Goal: Transaction & Acquisition: Purchase product/service

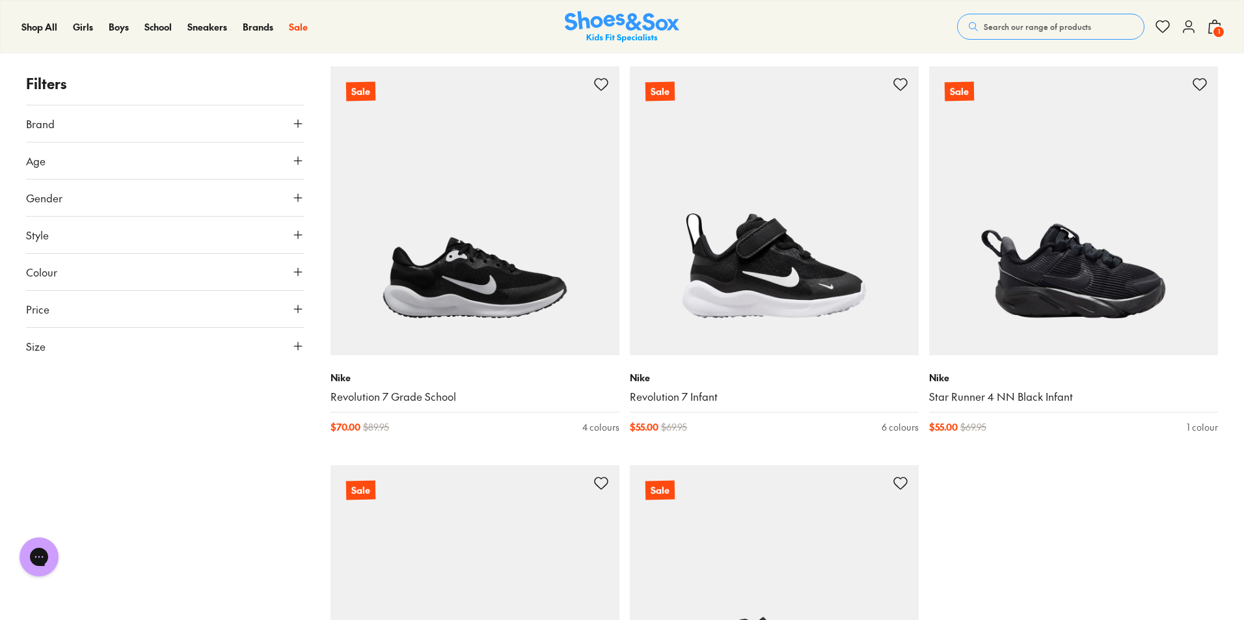
scroll to position [130, 0]
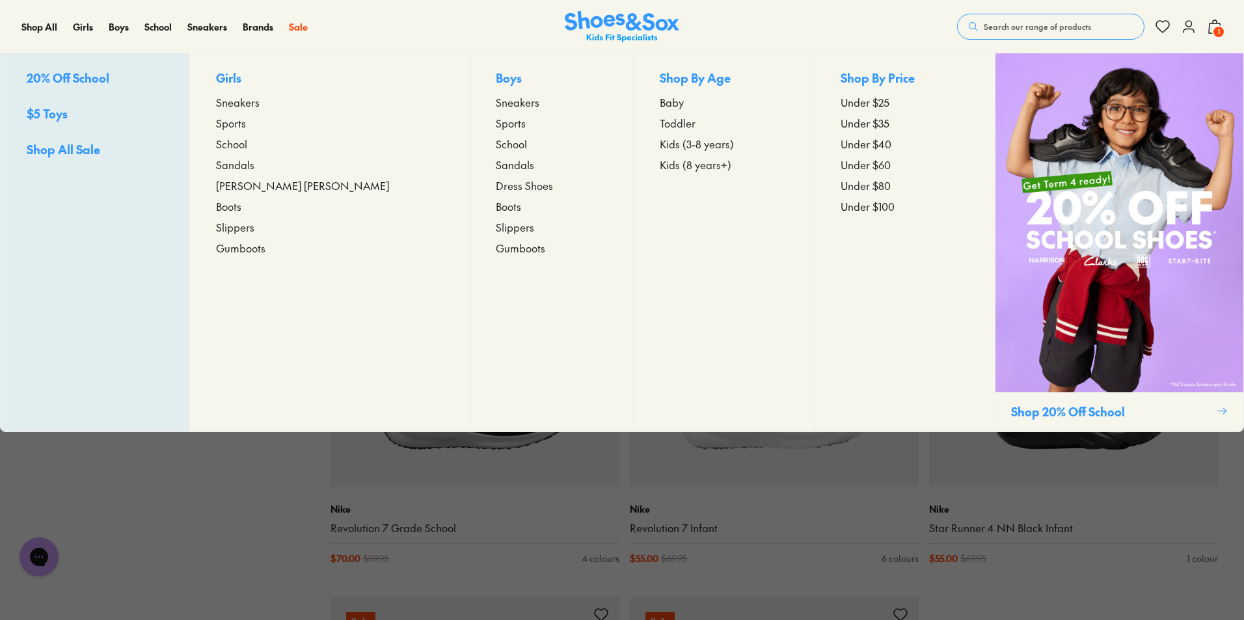
click at [496, 101] on span "Sneakers" at bounding box center [518, 102] width 44 height 16
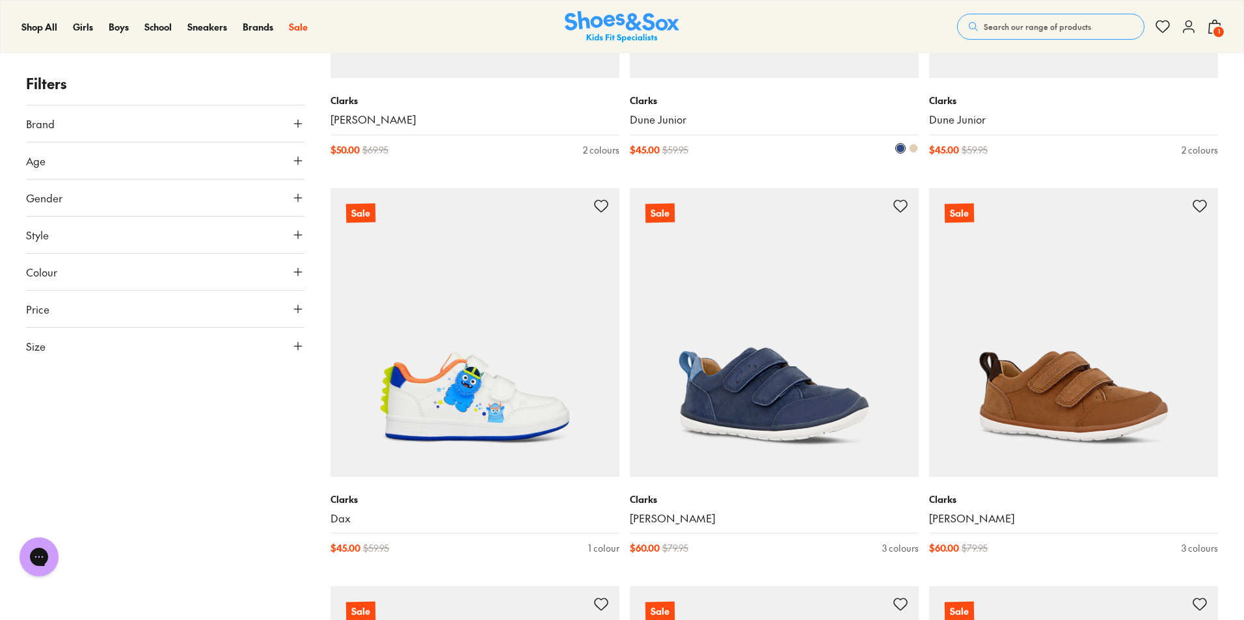
scroll to position [2277, 0]
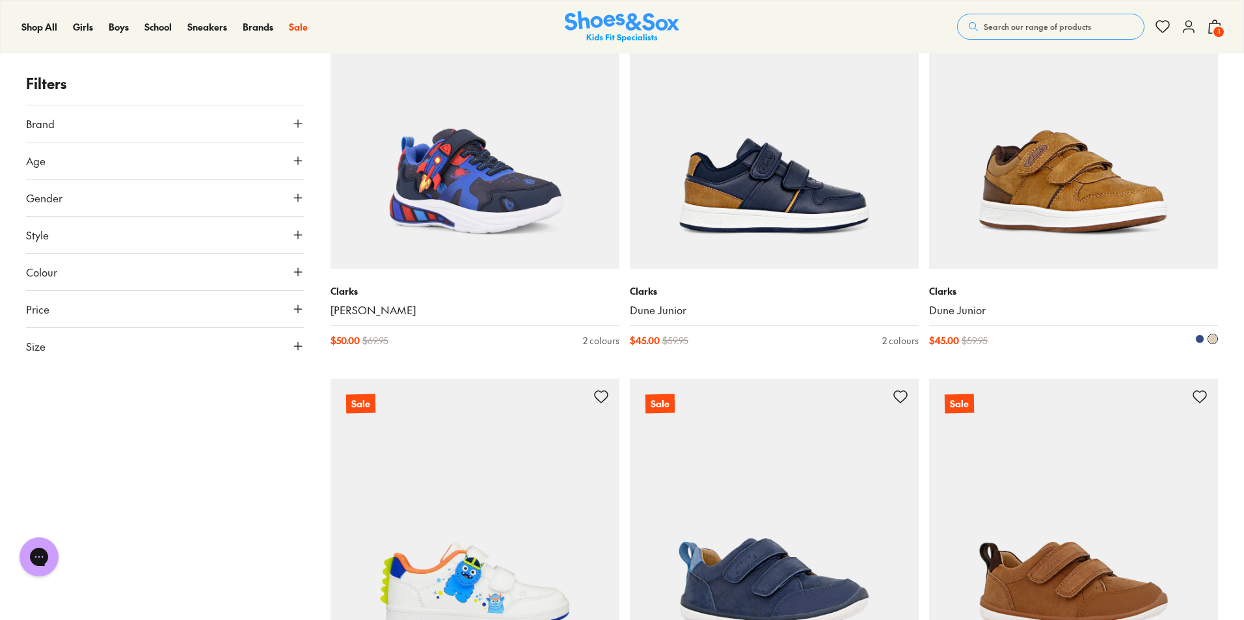
click at [1049, 192] on img at bounding box center [1073, 124] width 289 height 289
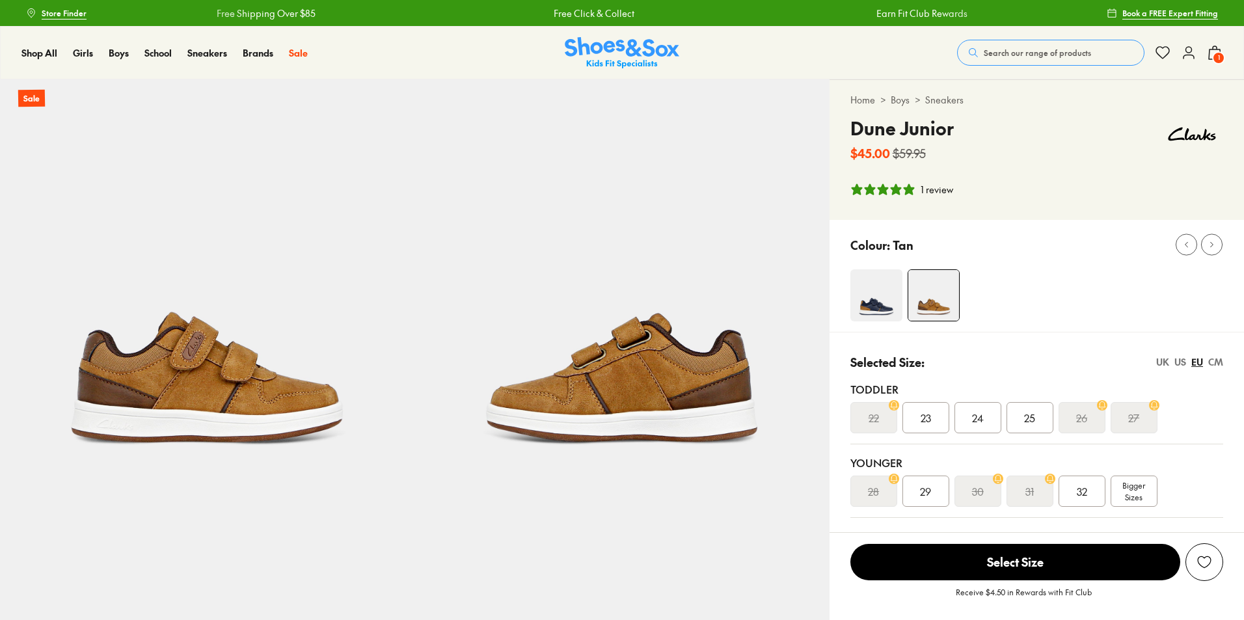
select select "*"
click at [1181, 366] on div "US" at bounding box center [1180, 362] width 12 height 14
click at [854, 299] on img at bounding box center [876, 295] width 52 height 52
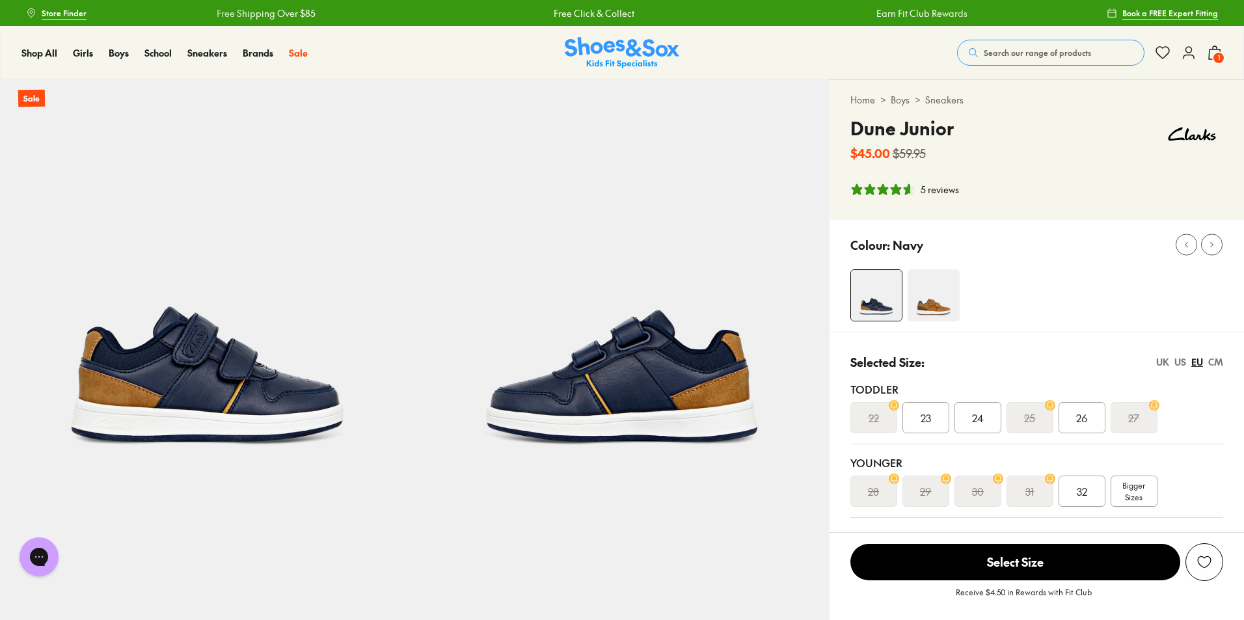
click at [937, 280] on img at bounding box center [934, 295] width 52 height 52
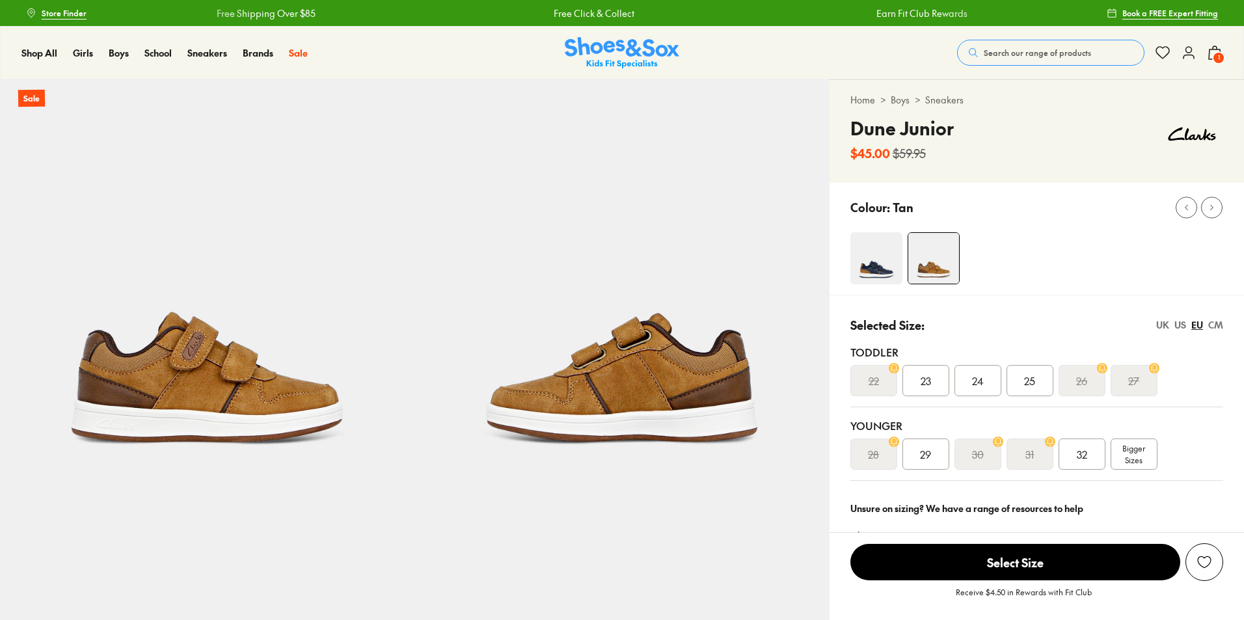
select select "*"
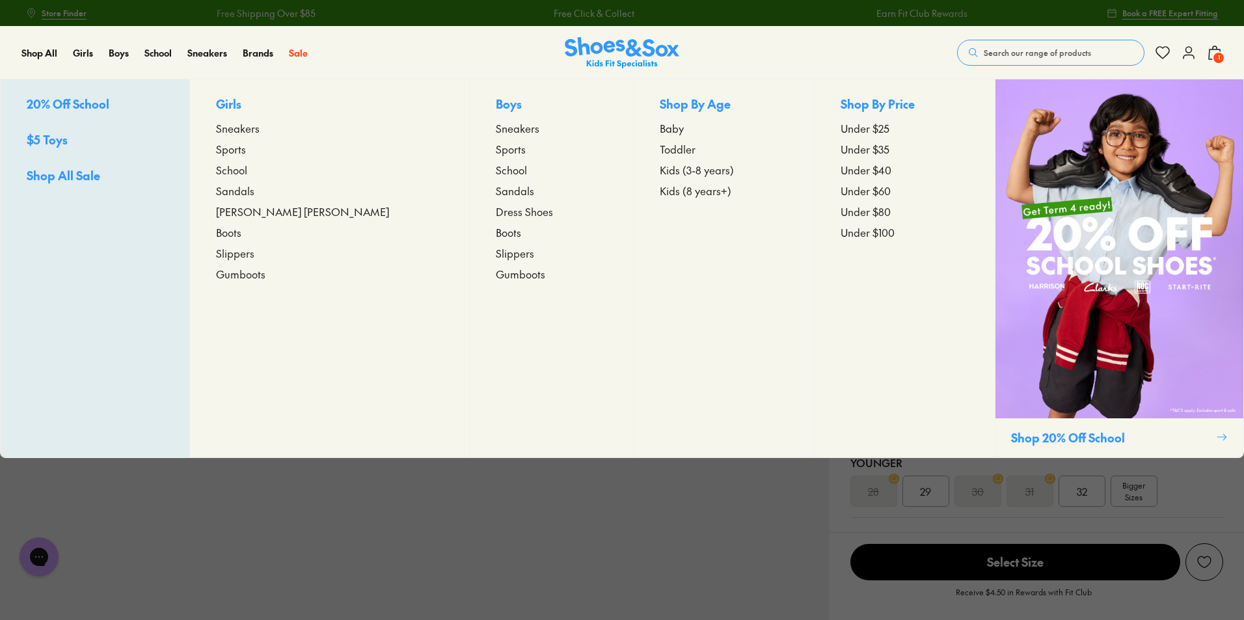
click at [496, 232] on span "Boots" at bounding box center [508, 232] width 25 height 16
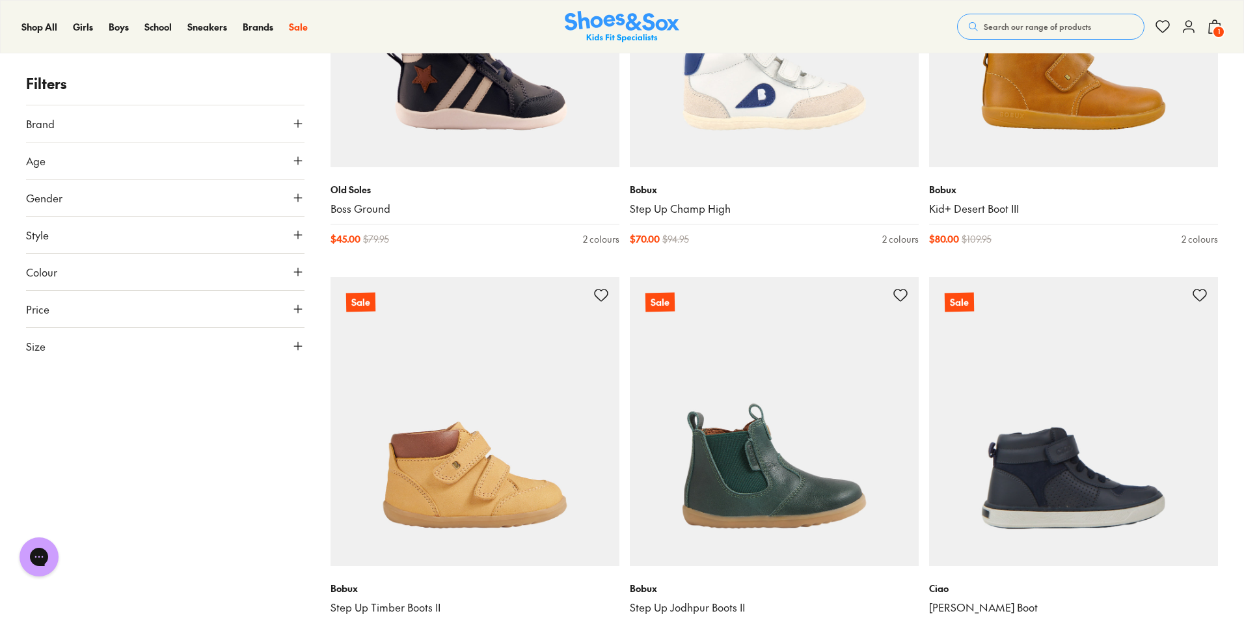
scroll to position [3578, 0]
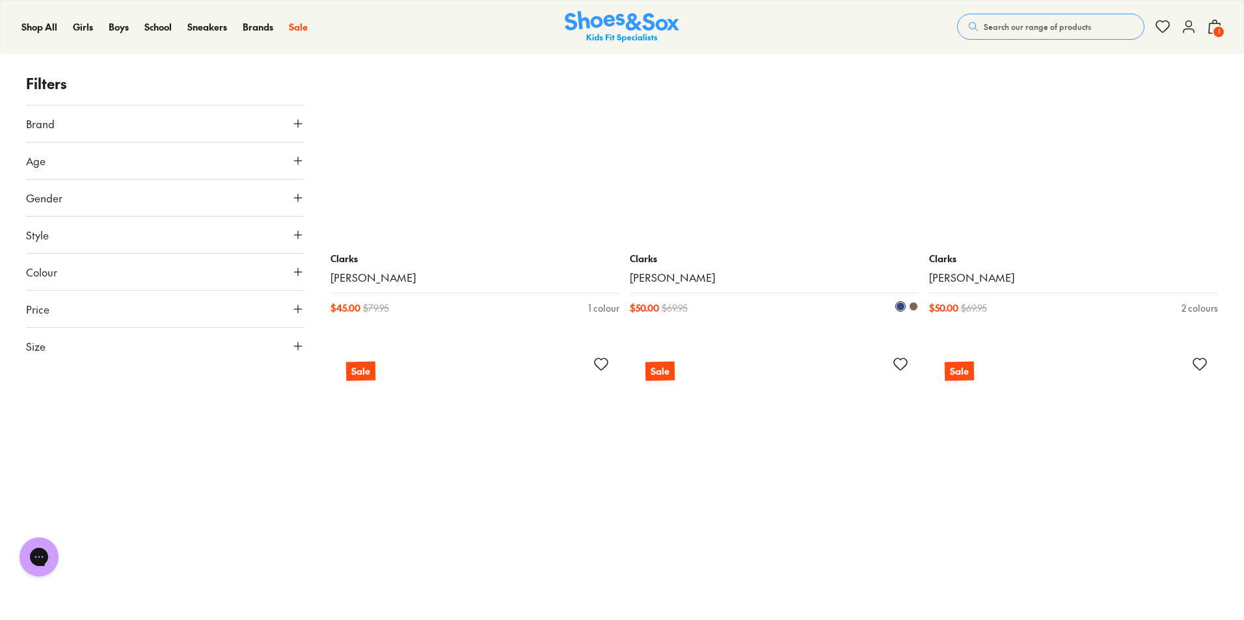
scroll to position [6310, 0]
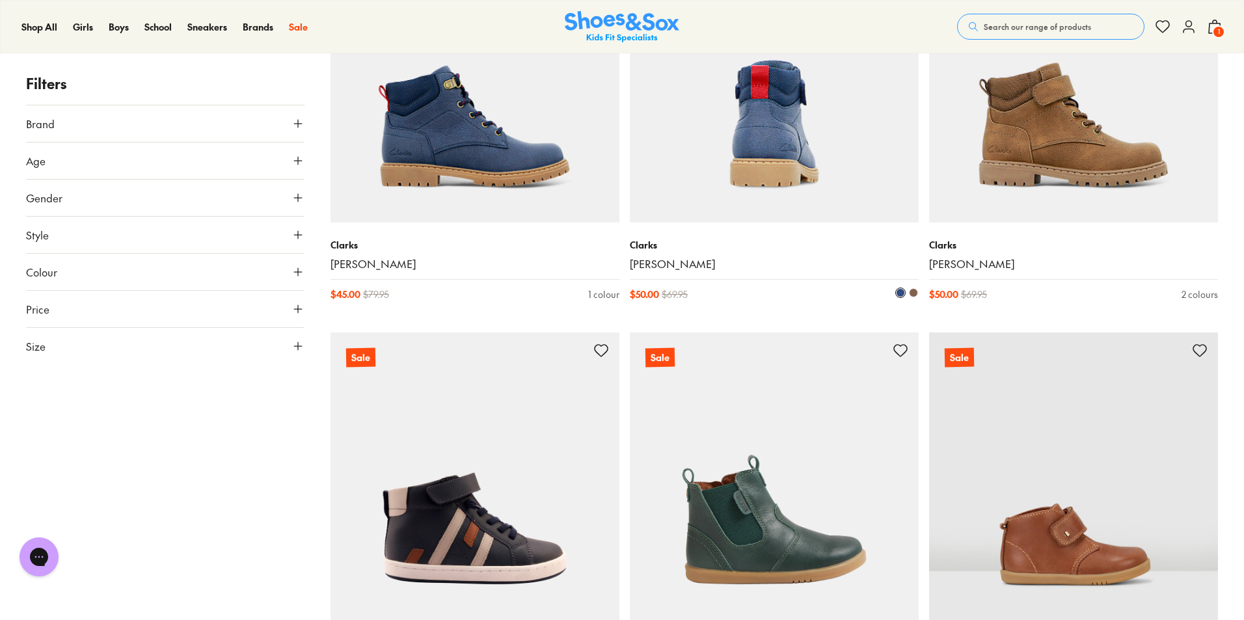
click at [745, 205] on img at bounding box center [774, 78] width 289 height 289
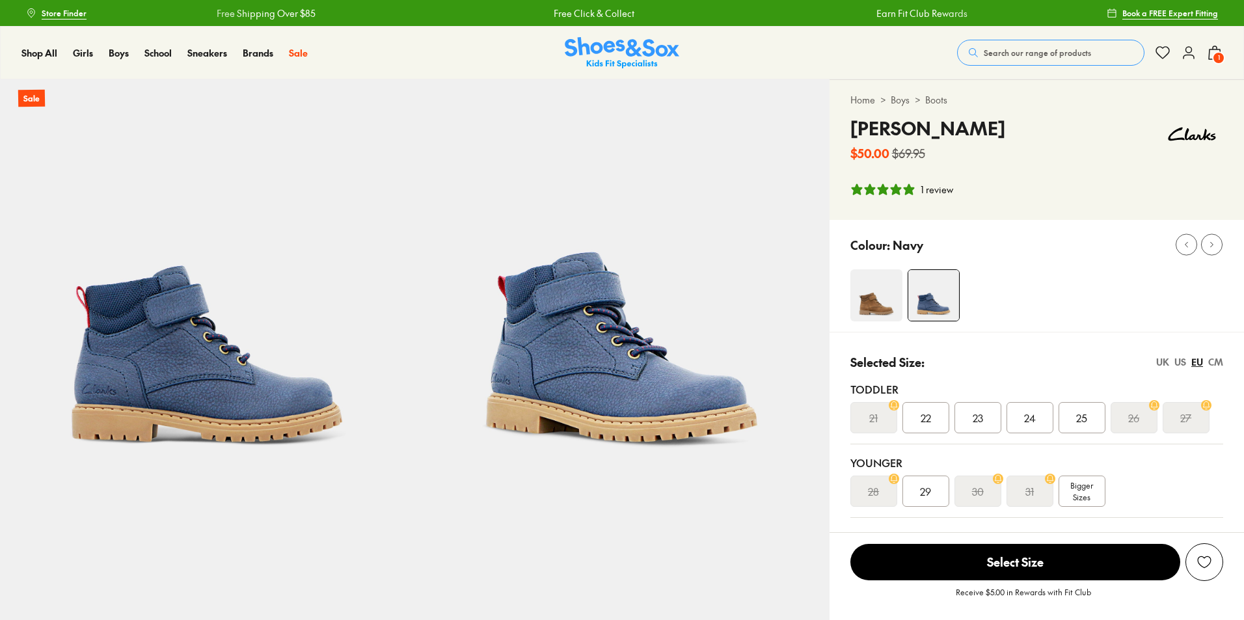
select select "*"
click at [1183, 360] on div "US" at bounding box center [1180, 362] width 12 height 14
click at [891, 301] on img at bounding box center [876, 295] width 52 height 52
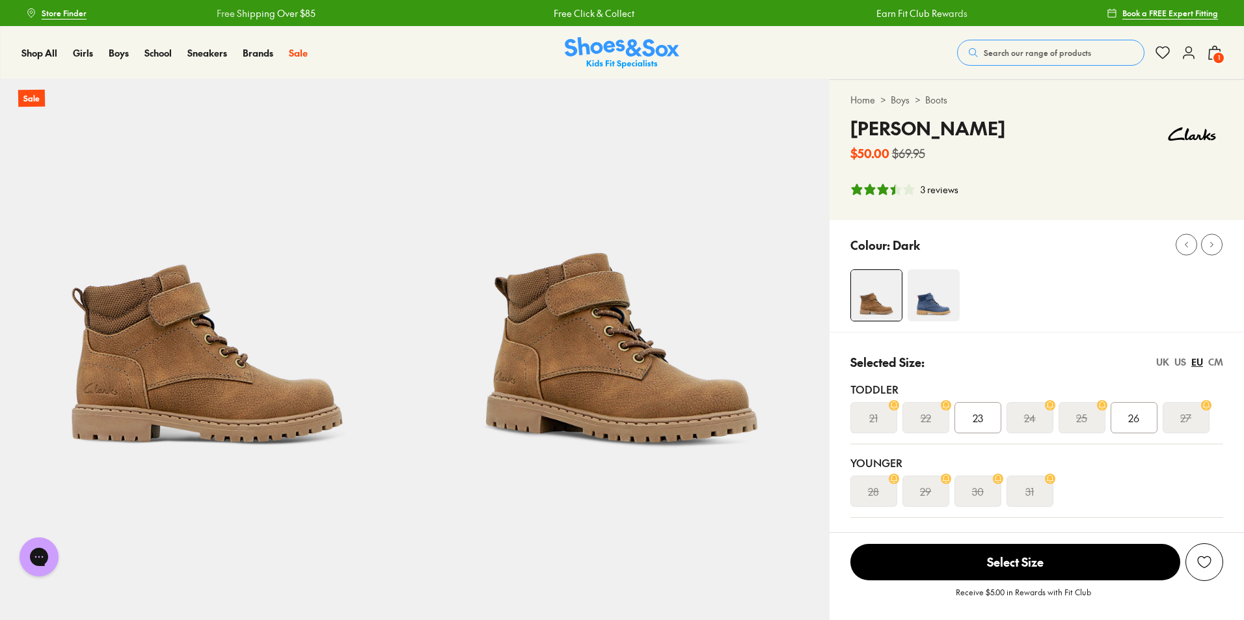
select select "*"
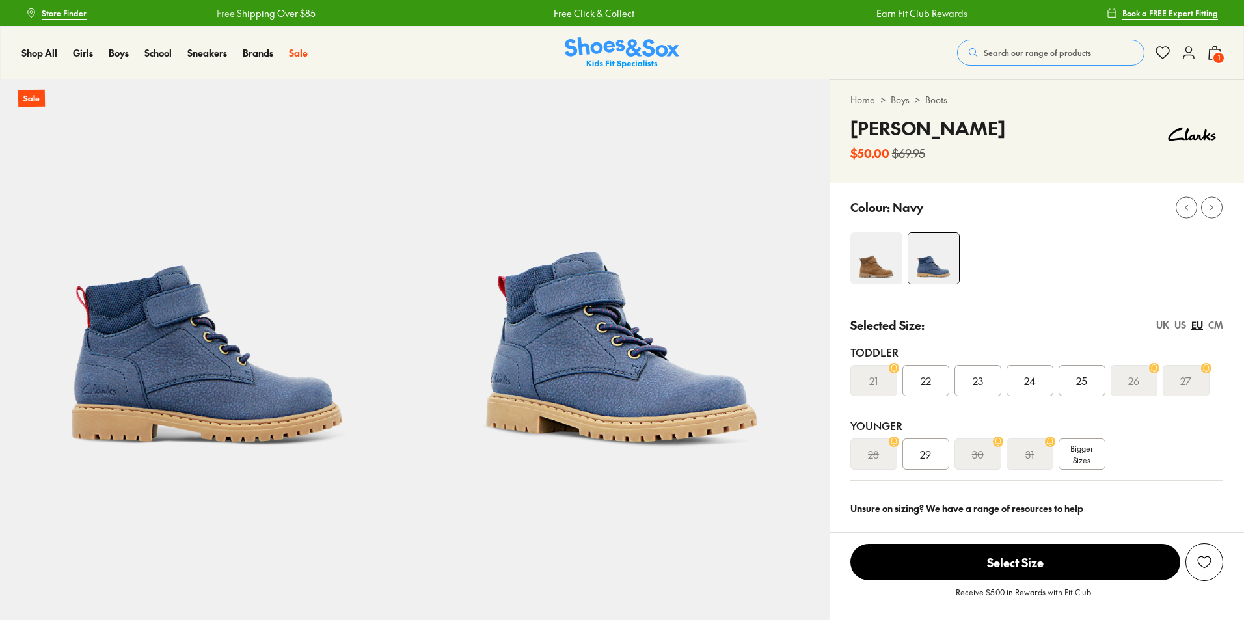
select select "*"
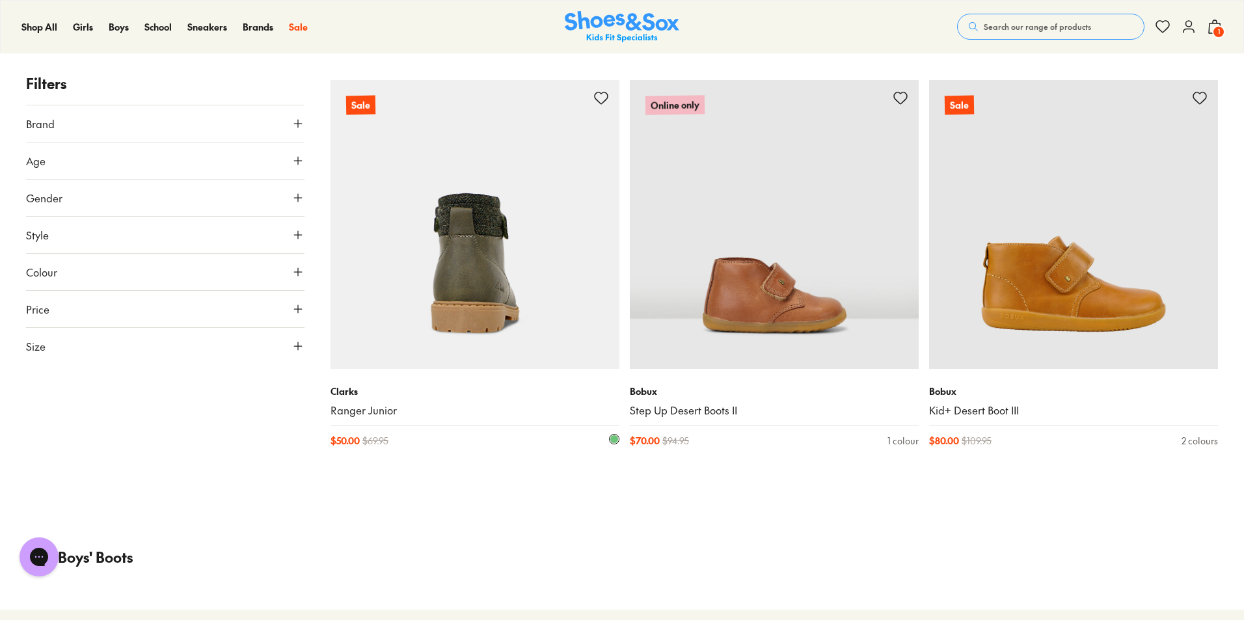
scroll to position [3032, 0]
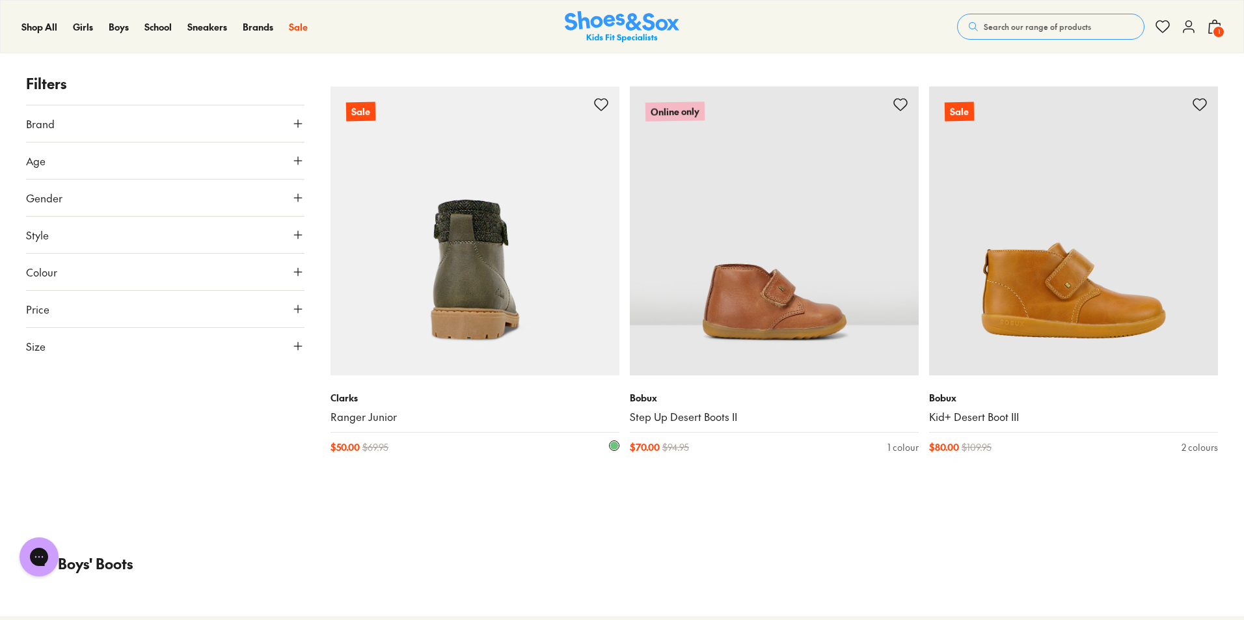
click at [538, 236] on img at bounding box center [474, 231] width 289 height 289
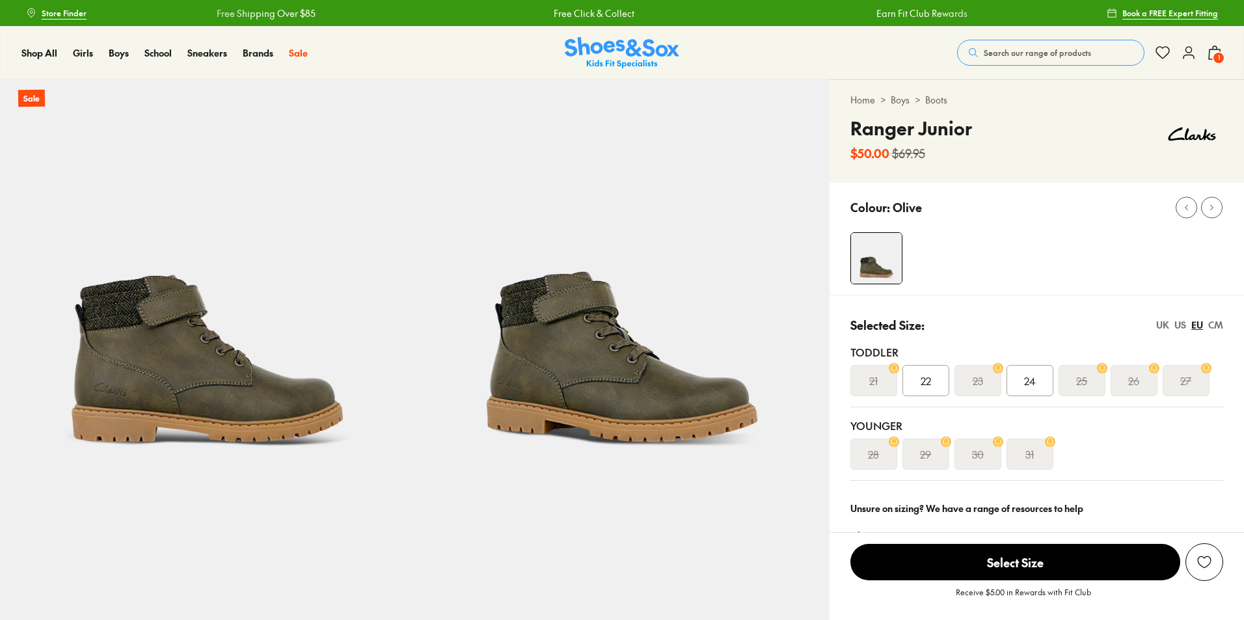
select select "*"
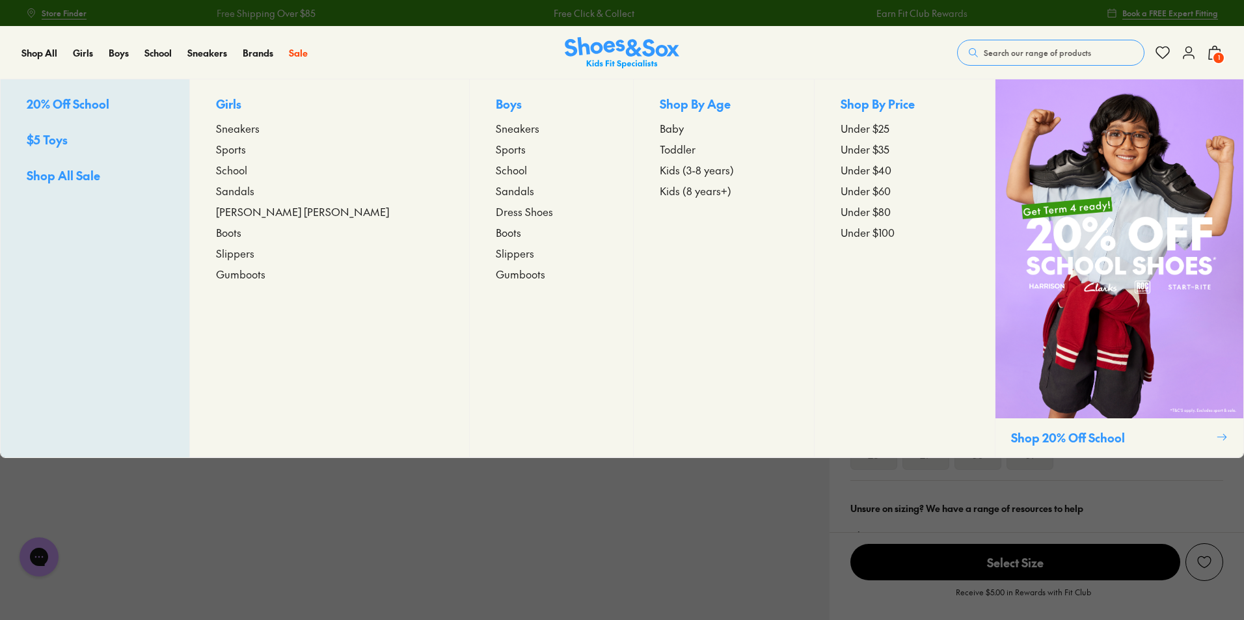
click at [496, 213] on span "Dress Shoes" at bounding box center [524, 212] width 57 height 16
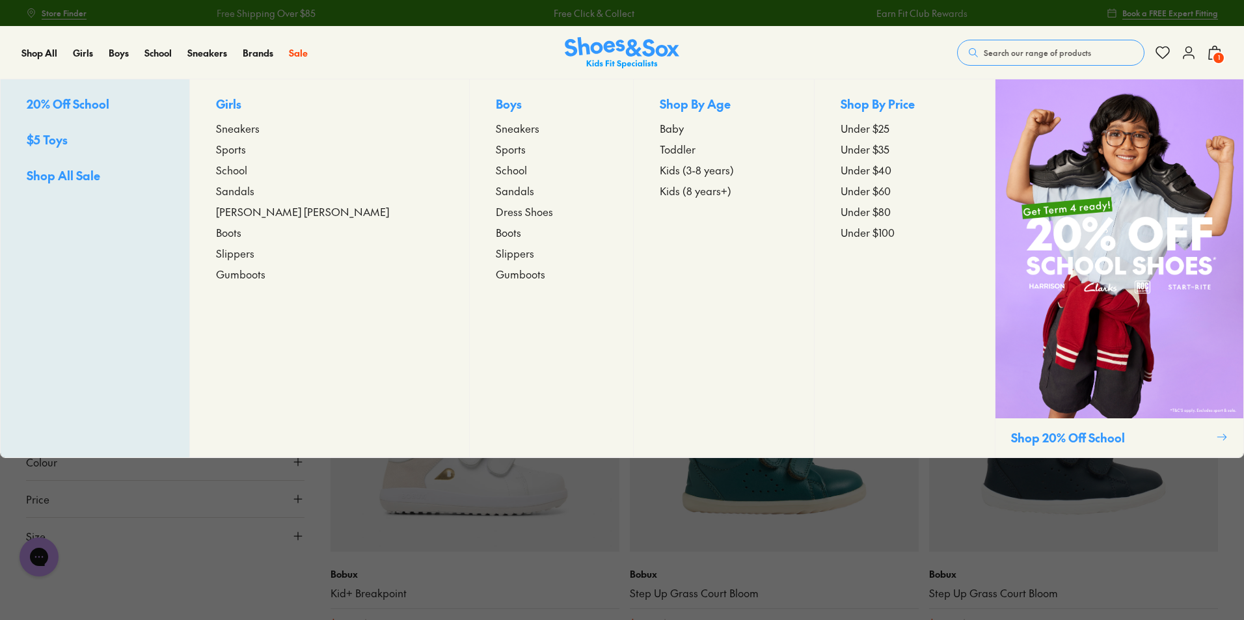
click at [496, 233] on span "Boots" at bounding box center [508, 232] width 25 height 16
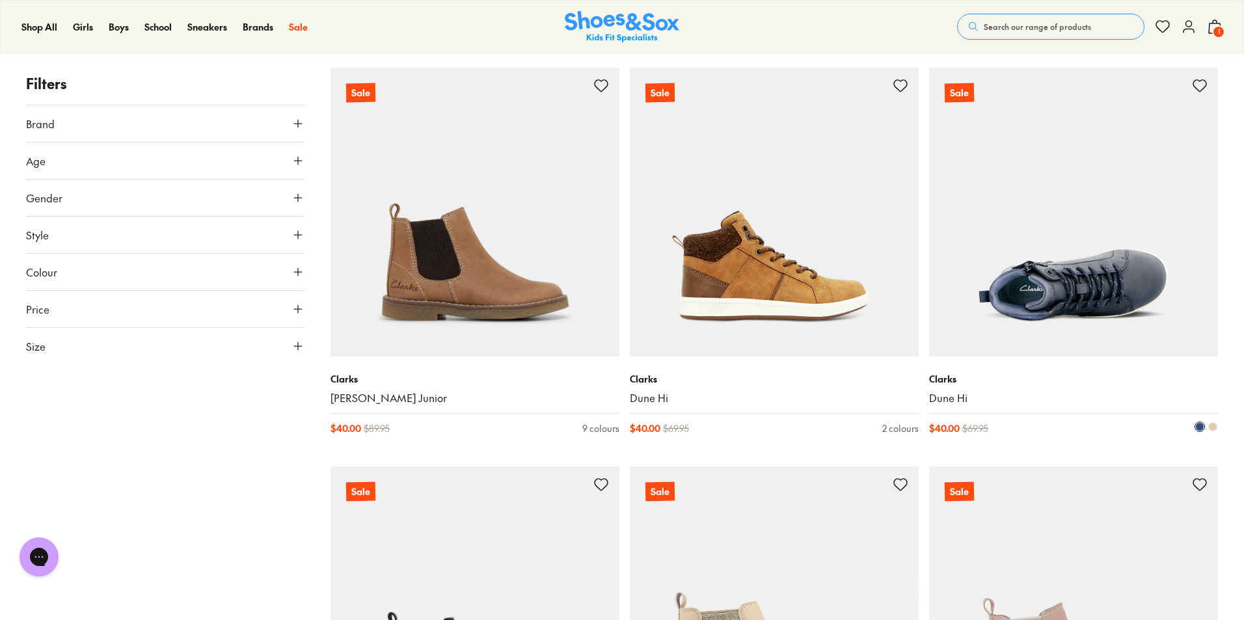
click at [1083, 268] on img at bounding box center [1073, 212] width 289 height 289
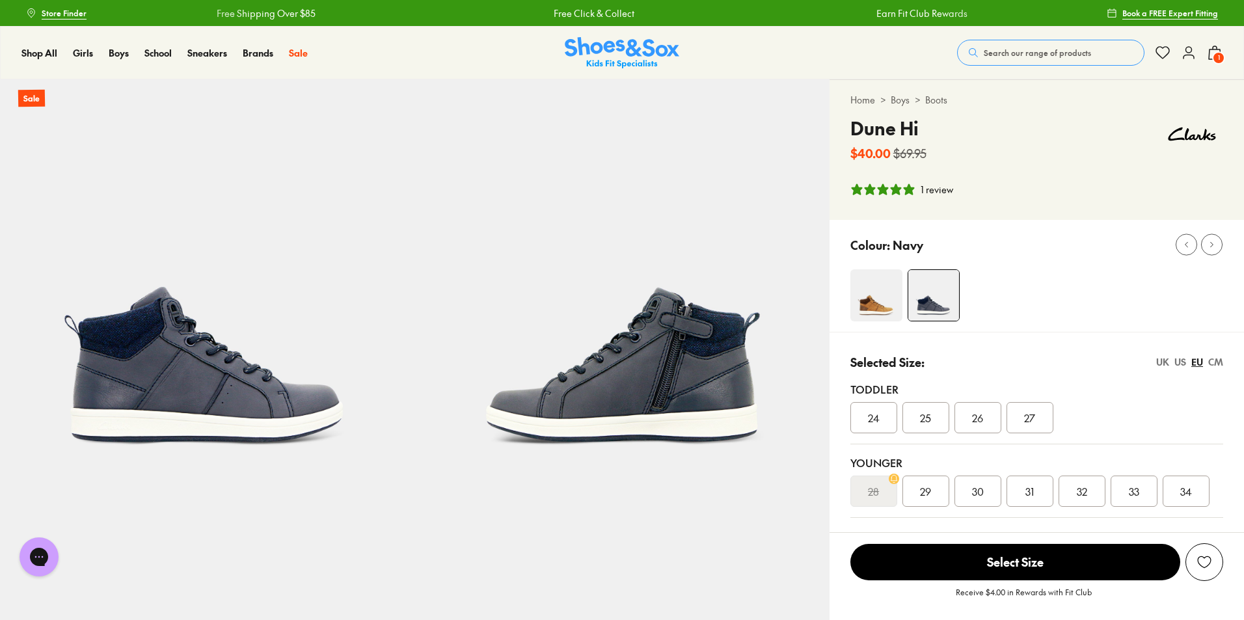
select select "*"
click at [1179, 358] on div "US" at bounding box center [1180, 362] width 12 height 14
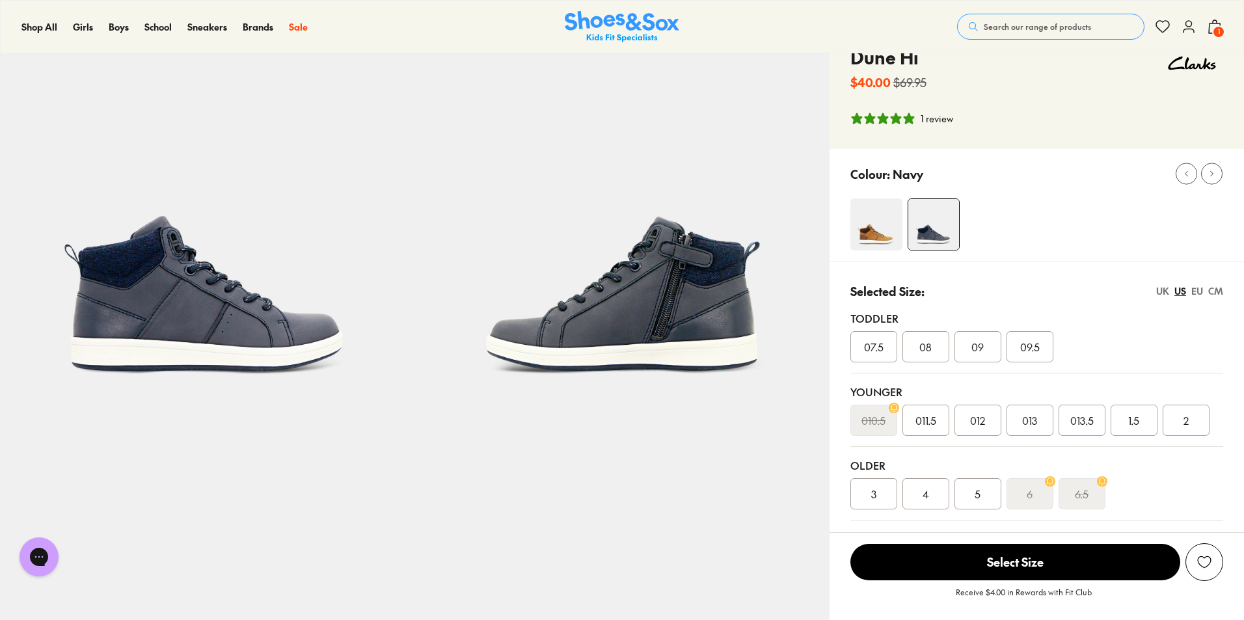
scroll to position [195, 0]
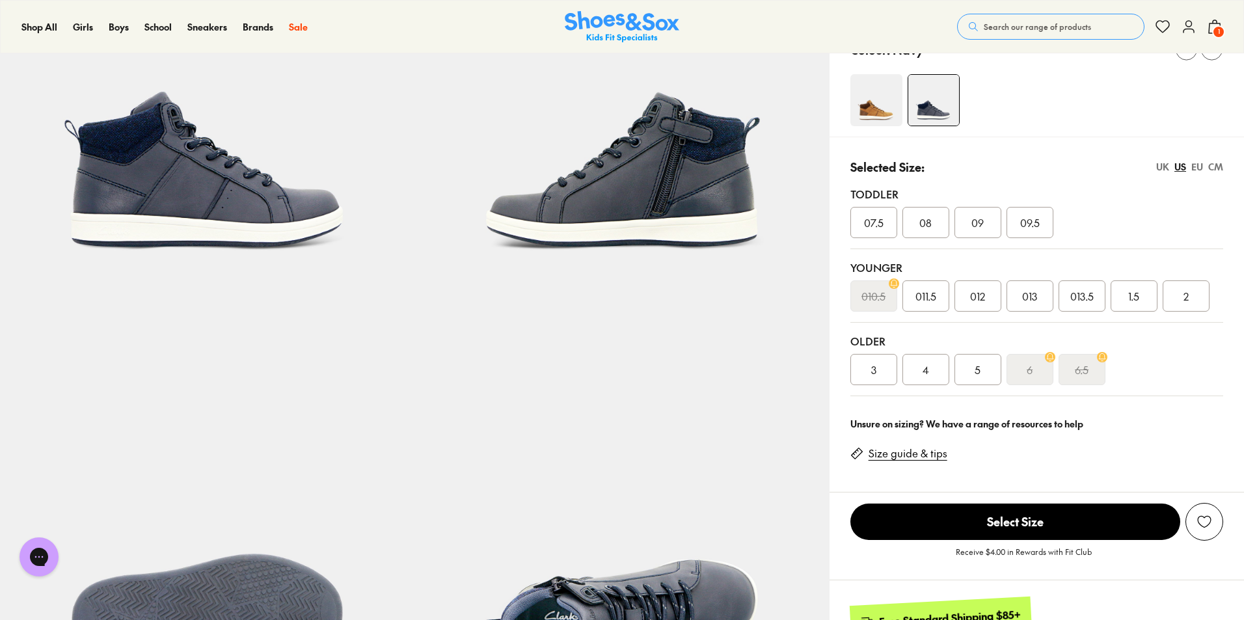
click at [902, 297] on div "011.5" at bounding box center [925, 295] width 47 height 31
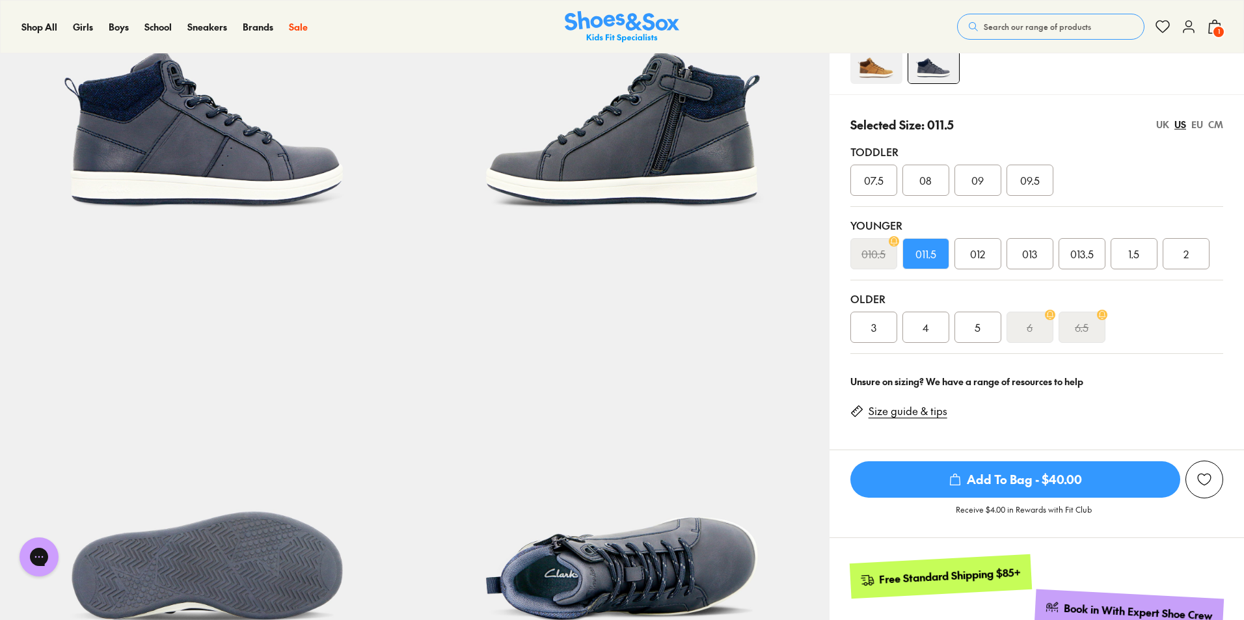
scroll to position [260, 0]
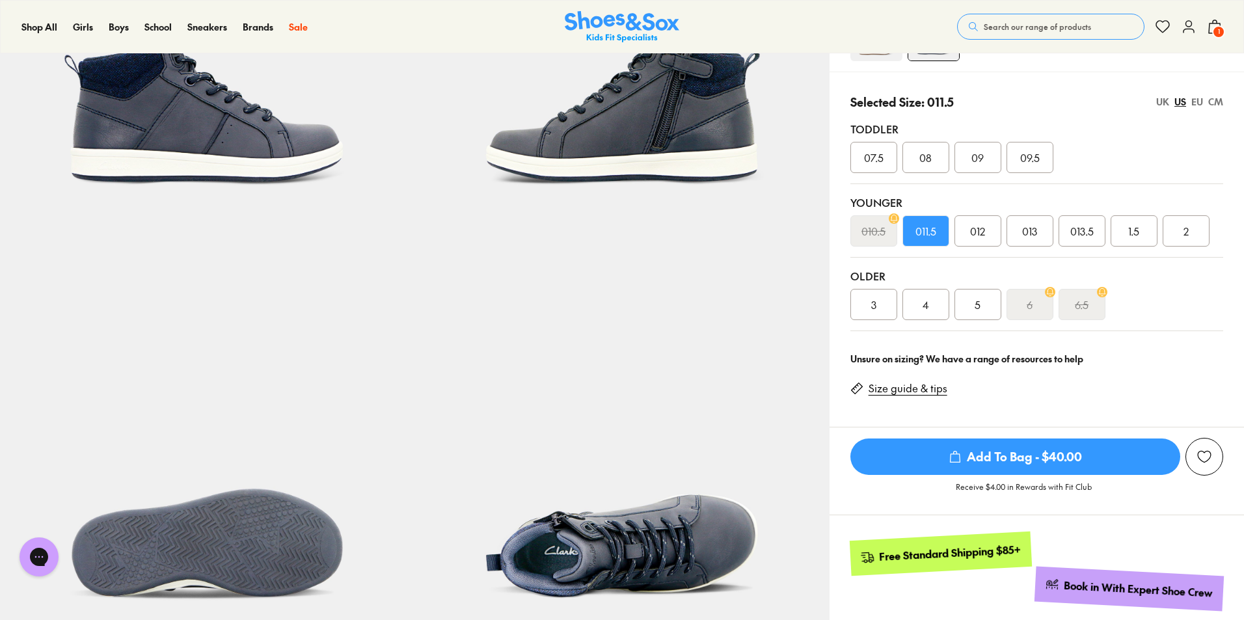
click at [1045, 443] on span "Add To Bag - $40.00" at bounding box center [1015, 456] width 330 height 36
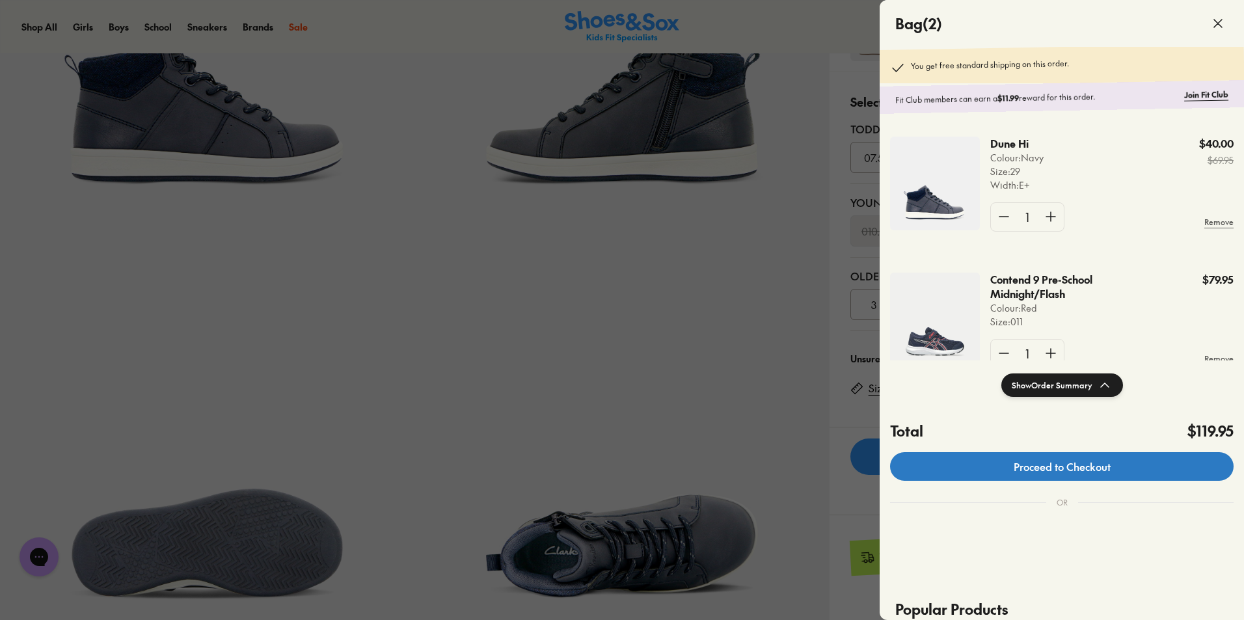
click at [1061, 466] on link "Proceed to Checkout" at bounding box center [1061, 466] width 343 height 29
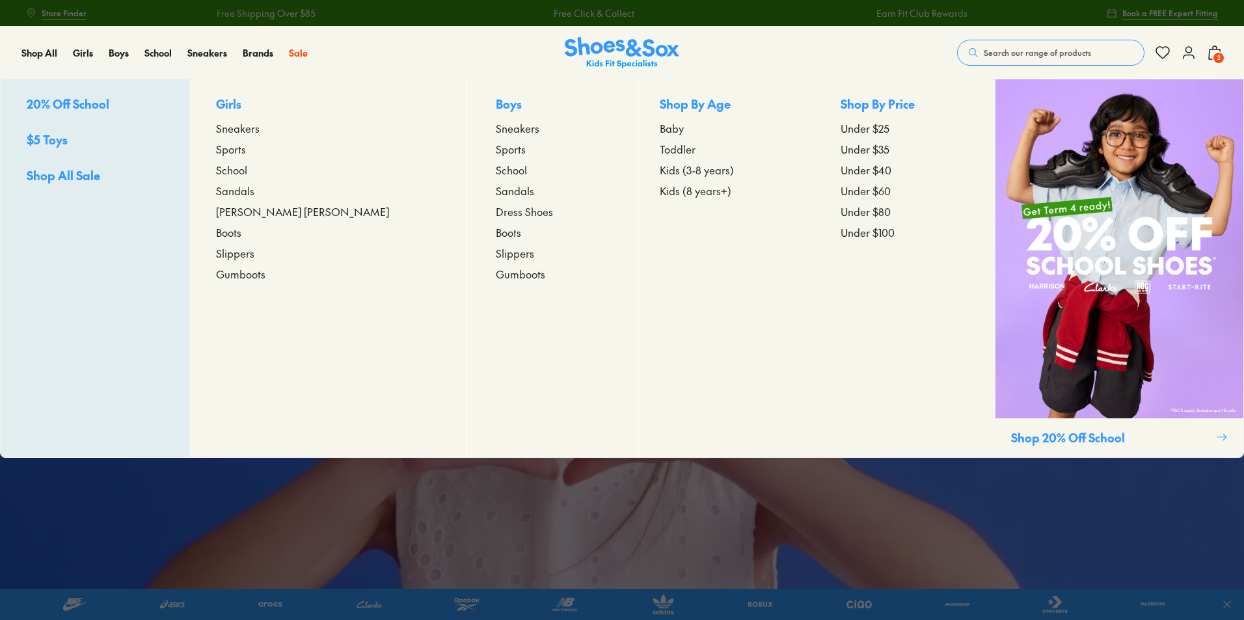
click at [496, 194] on span "Sandals" at bounding box center [515, 191] width 38 height 16
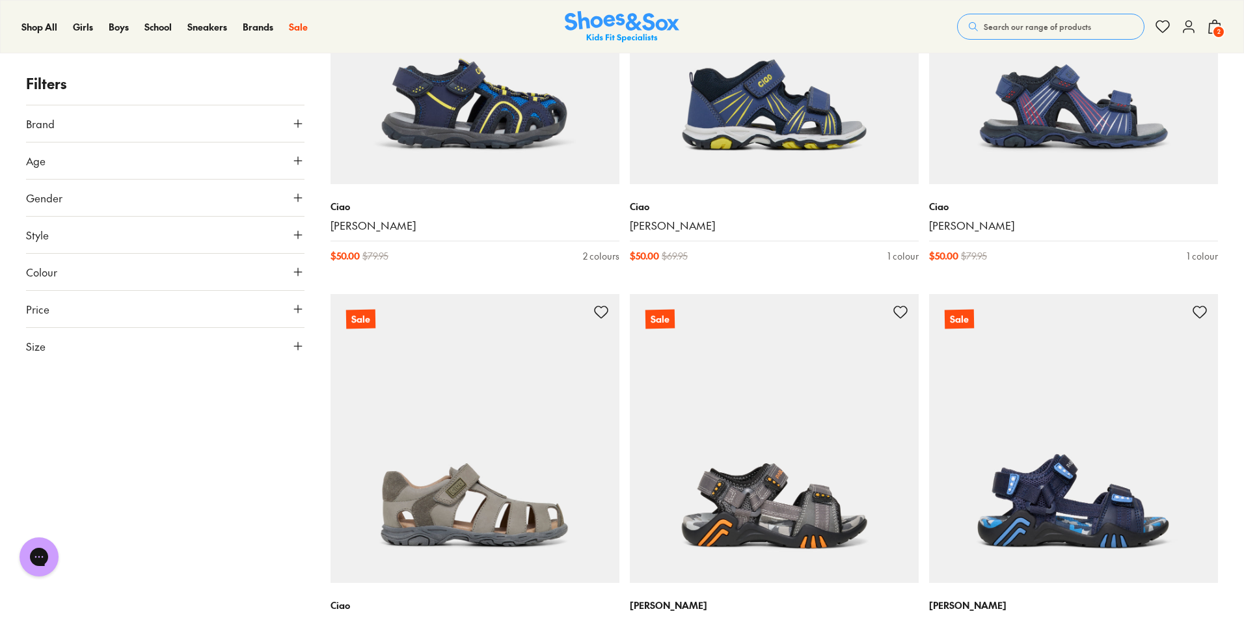
scroll to position [3578, 0]
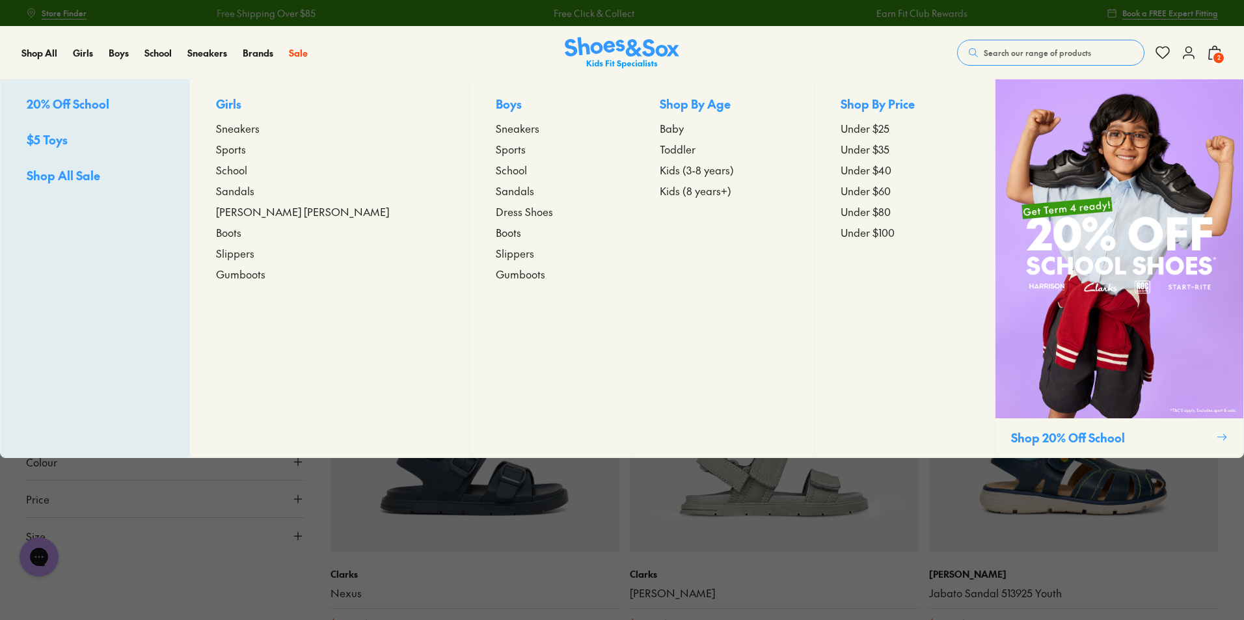
click at [496, 126] on span "Sneakers" at bounding box center [518, 128] width 44 height 16
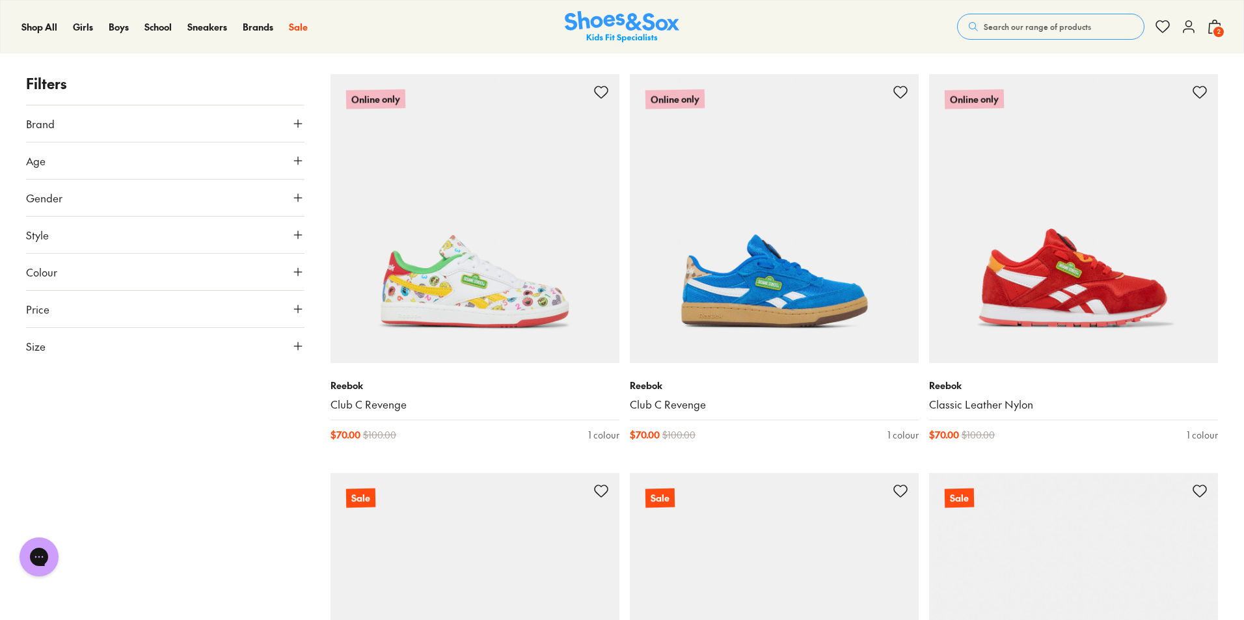
scroll to position [3383, 0]
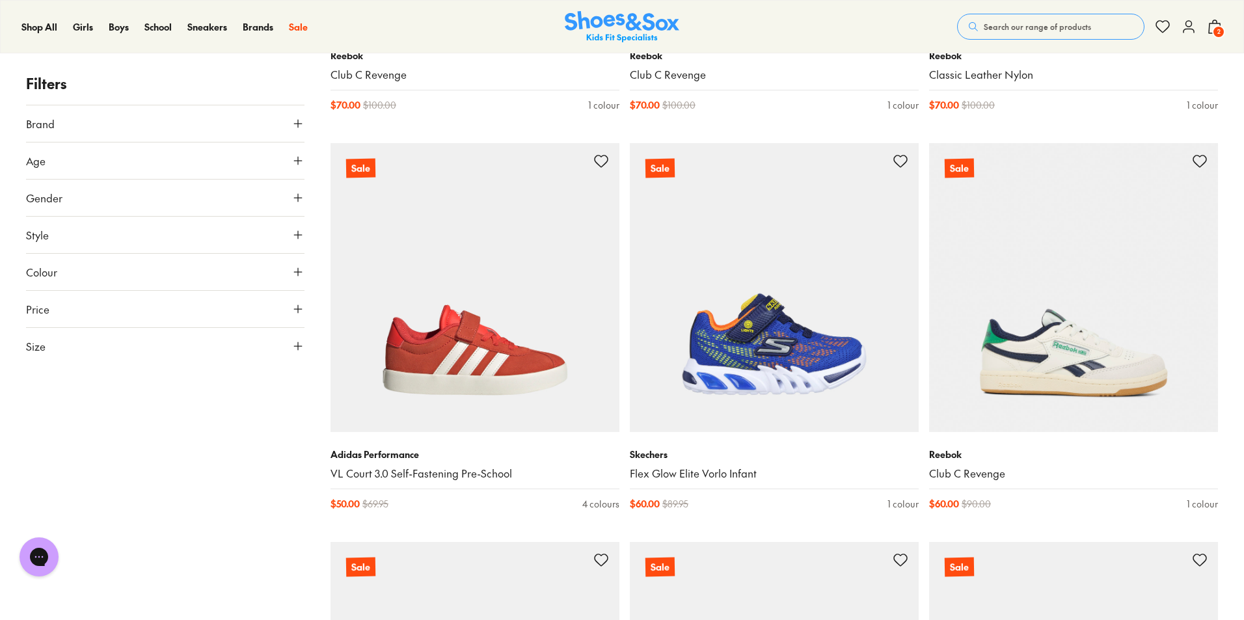
scroll to position [3838, 0]
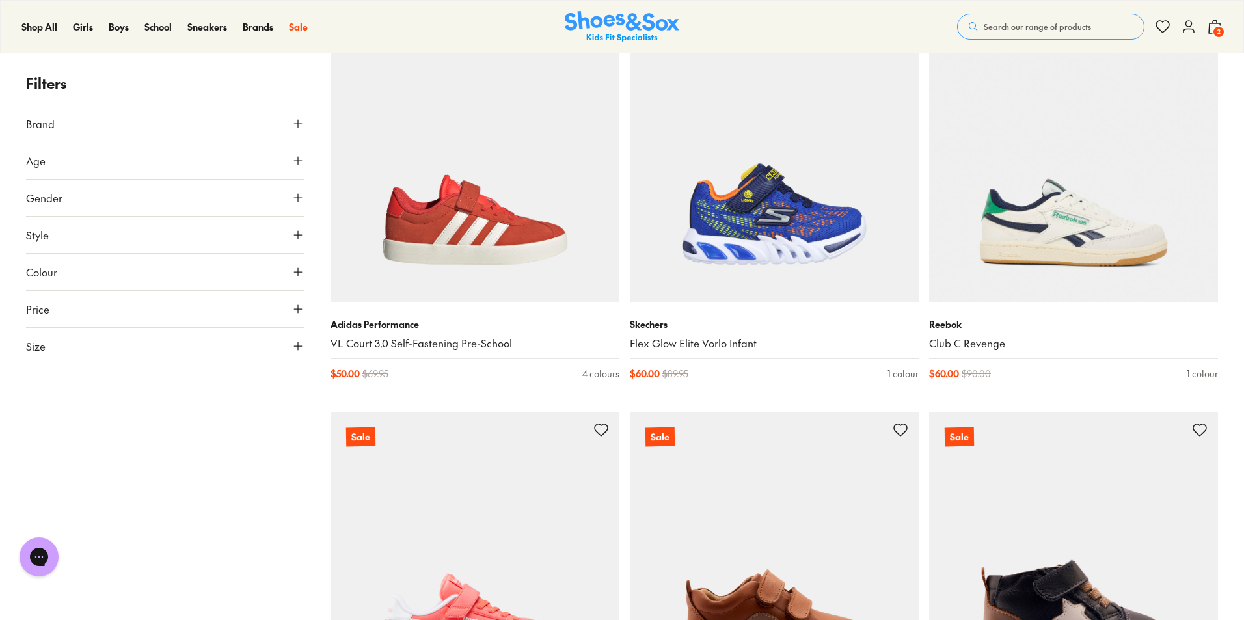
click at [1209, 25] on use at bounding box center [1215, 26] width 12 height 13
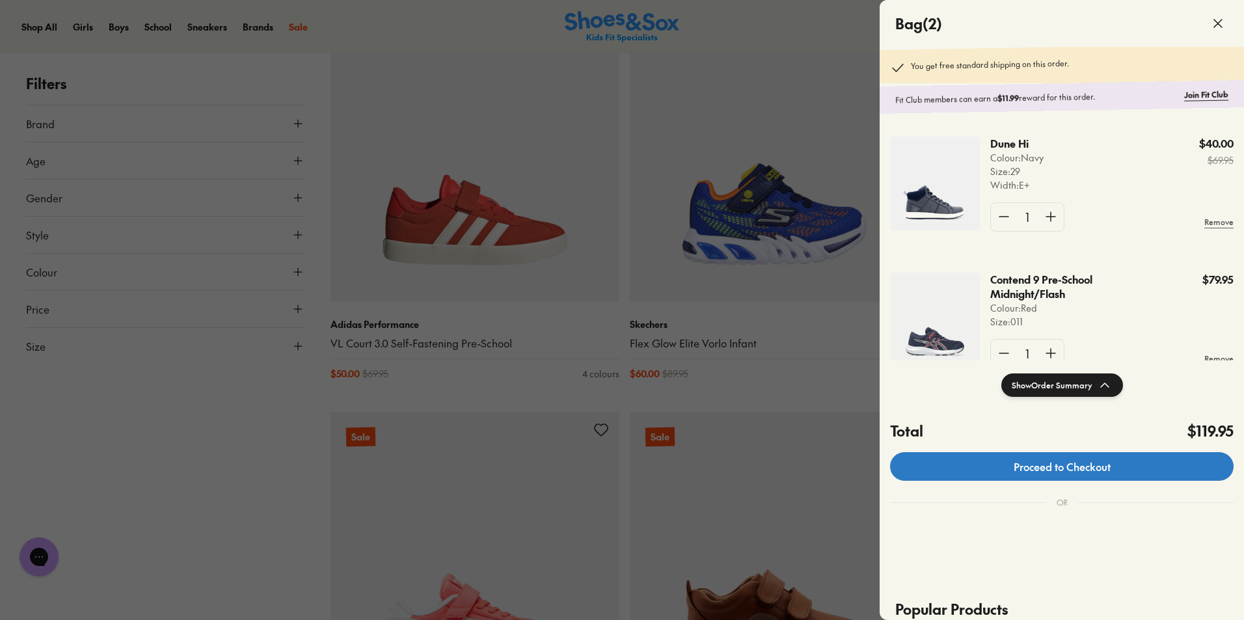
click at [1098, 469] on link "Proceed to Checkout" at bounding box center [1061, 466] width 343 height 29
